Goal: Transaction & Acquisition: Subscribe to service/newsletter

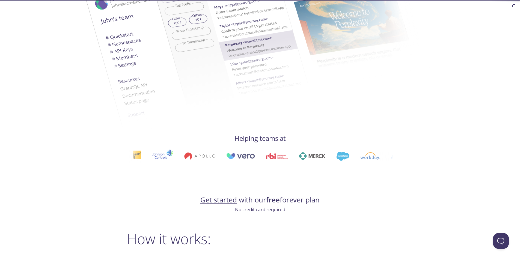
scroll to position [246, 0]
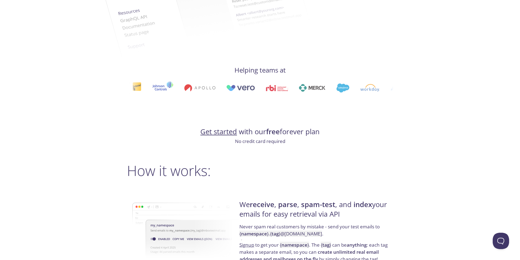
click at [224, 135] on link "Get started" at bounding box center [218, 132] width 37 height 10
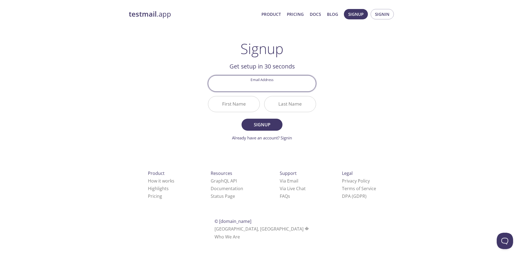
click at [266, 86] on input "Email Address" at bounding box center [262, 84] width 108 height 16
type input "[EMAIL_ADDRESS][DOMAIN_NAME]"
click at [233, 105] on input "First Name" at bounding box center [233, 104] width 51 height 16
type input "Fe"
click at [282, 103] on input "Last Name" at bounding box center [289, 104] width 51 height 16
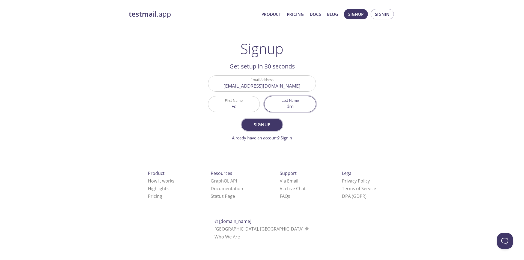
type input "dm"
click at [270, 123] on span "Signup" at bounding box center [262, 125] width 29 height 8
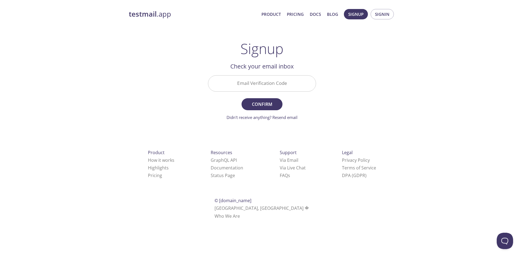
click at [275, 85] on input "Email Verification Code" at bounding box center [262, 84] width 108 height 16
type input "fe"
drag, startPoint x: 261, startPoint y: 88, endPoint x: 256, endPoint y: 88, distance: 5.2
click at [256, 88] on input "fe" at bounding box center [262, 84] width 108 height 16
type input "u6e55d3"
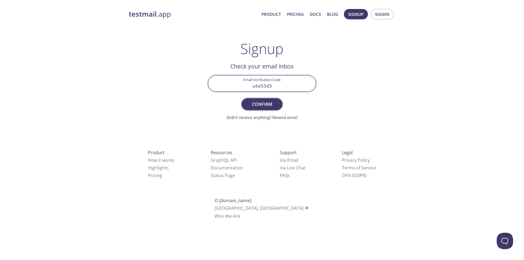
click at [261, 105] on span "Confirm" at bounding box center [262, 104] width 29 height 8
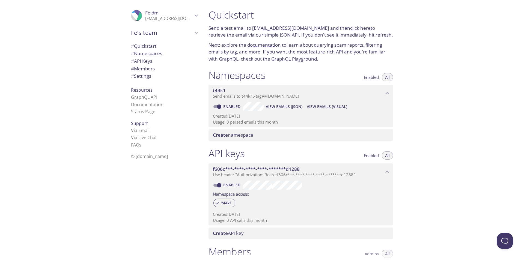
click at [303, 96] on p "Send emails to t44k1 . {tag} @[DOMAIN_NAME]" at bounding box center [298, 96] width 171 height 5
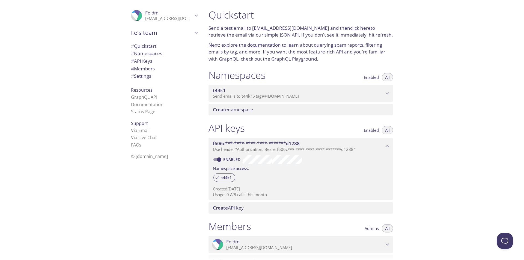
click at [303, 96] on p "Send emails to t44k1 . {tag} @[DOMAIN_NAME]" at bounding box center [298, 96] width 171 height 5
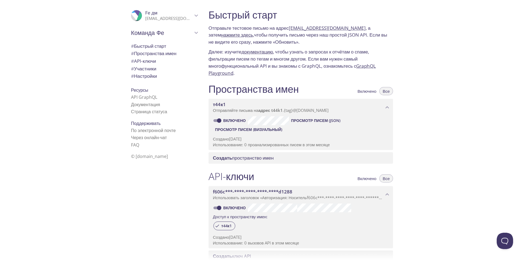
click at [266, 131] on font "Просмотр писем (визуальный)" at bounding box center [248, 129] width 67 height 5
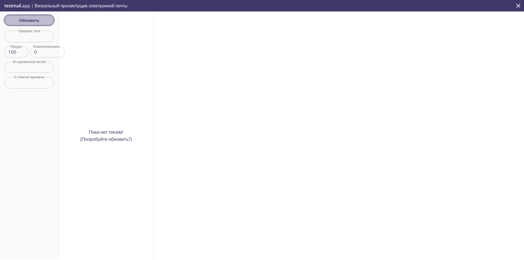
click at [35, 23] on font "Обновить" at bounding box center [29, 20] width 20 height 7
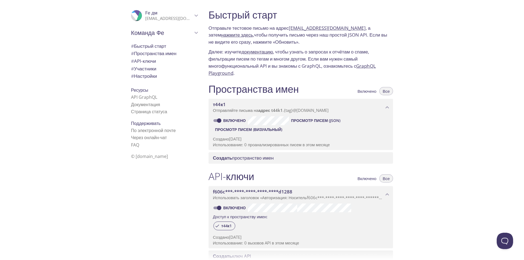
click at [234, 35] on font "нажмите здесь," at bounding box center [237, 35] width 33 height 6
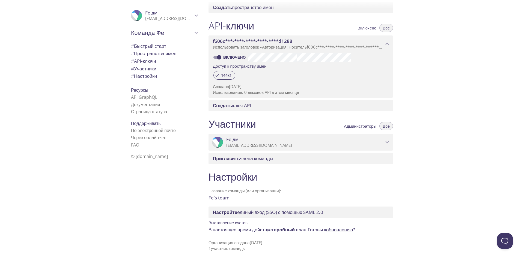
scroll to position [151, 0]
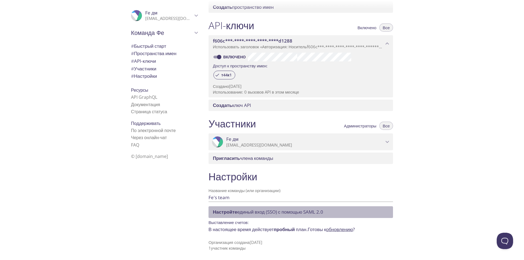
click at [323, 214] on font "единый вход (SSO) с помощью SAML 2.0" at bounding box center [280, 212] width 86 height 6
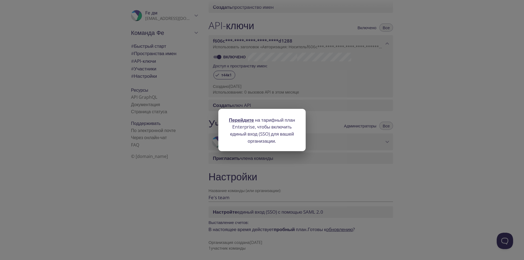
click at [321, 174] on div "Перейдите на тарифный план Enterprise, чтобы включить единый вход (SSO) для ваш…" at bounding box center [262, 130] width 524 height 260
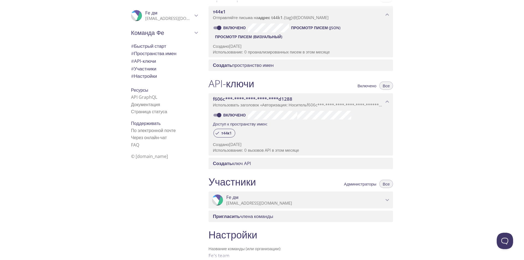
scroll to position [0, 0]
